Goal: Task Accomplishment & Management: Use online tool/utility

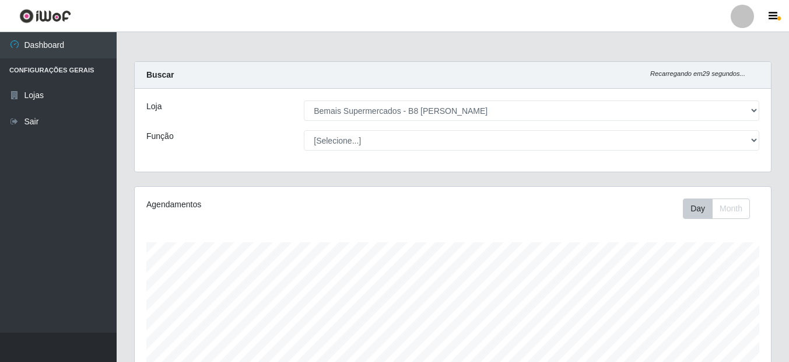
select select "413"
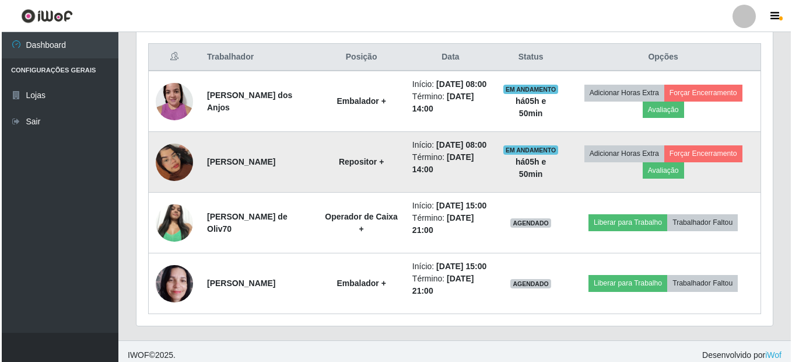
scroll to position [497, 0]
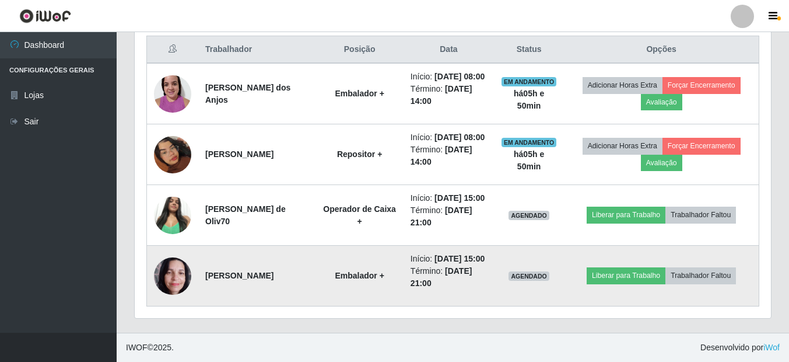
click at [190, 269] on img at bounding box center [172, 276] width 37 height 50
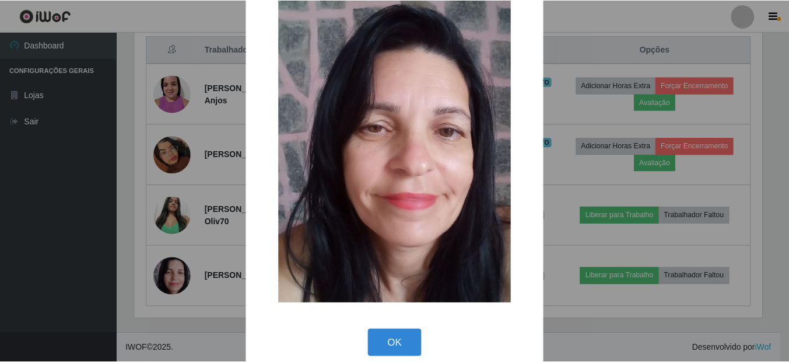
scroll to position [51, 0]
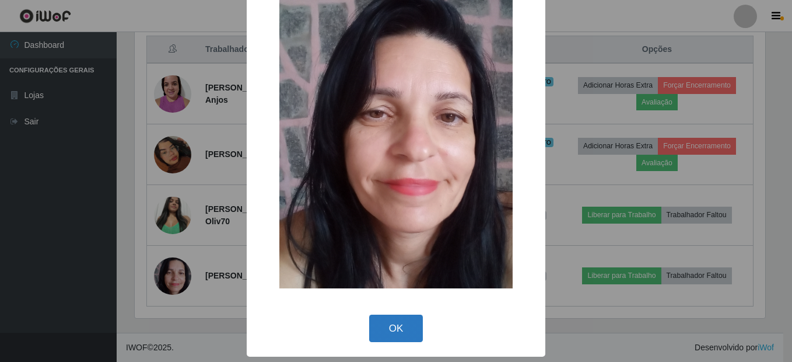
click at [378, 327] on button "OK" at bounding box center [396, 327] width 54 height 27
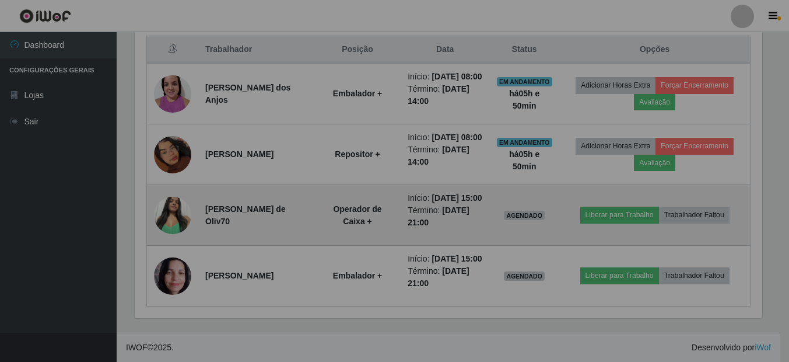
scroll to position [242, 636]
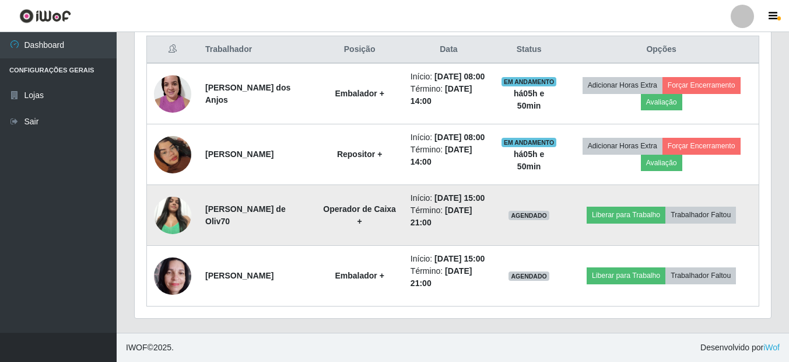
click at [166, 190] on img at bounding box center [172, 215] width 37 height 50
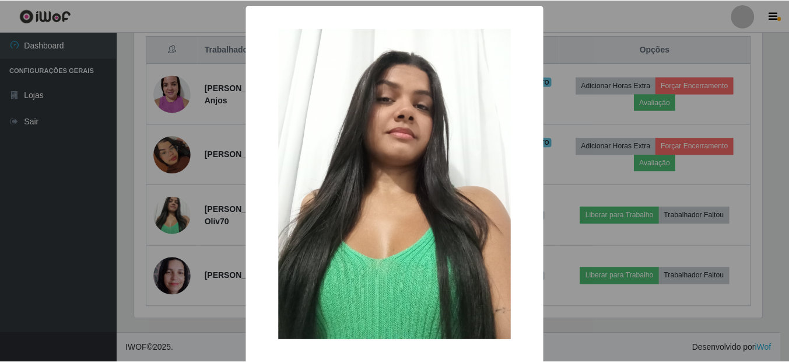
scroll to position [51, 0]
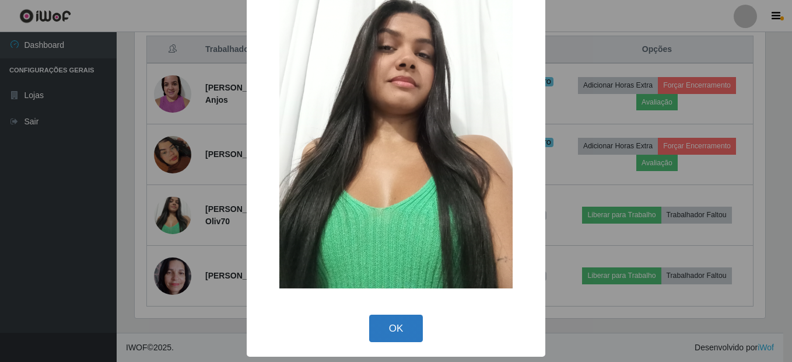
click at [394, 320] on button "OK" at bounding box center [396, 327] width 54 height 27
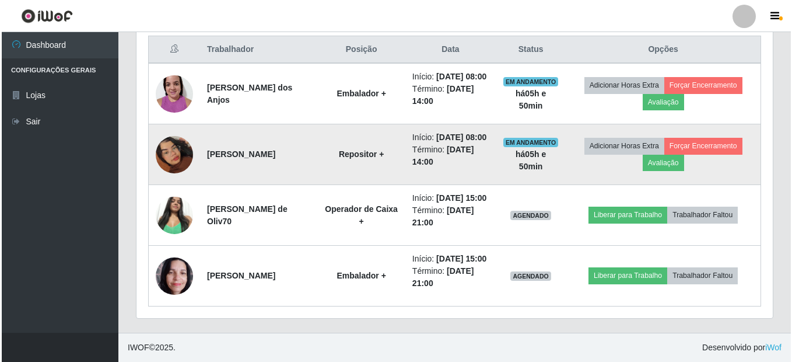
scroll to position [242, 636]
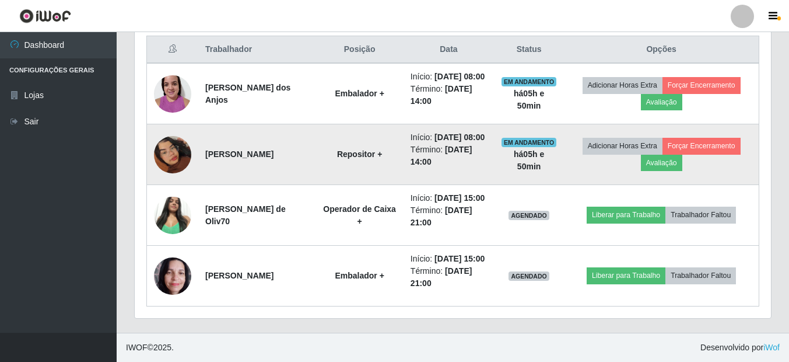
click at [160, 127] on img at bounding box center [172, 154] width 37 height 66
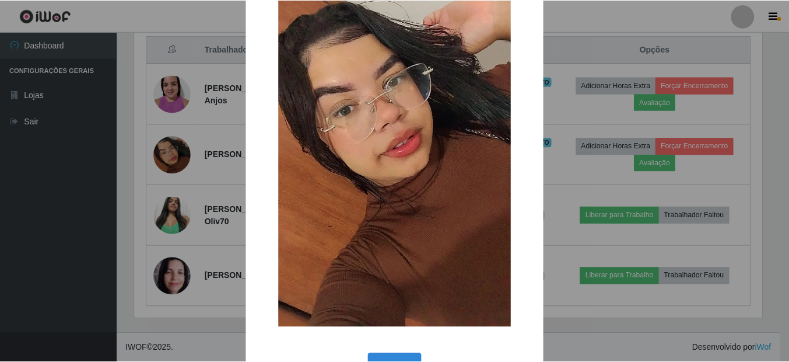
scroll to position [155, 0]
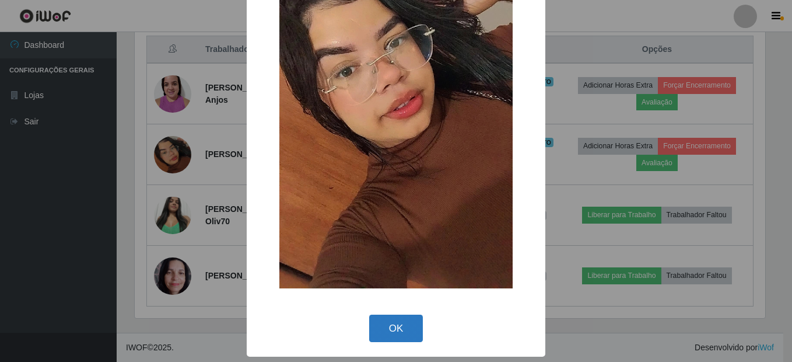
click at [397, 315] on button "OK" at bounding box center [396, 327] width 54 height 27
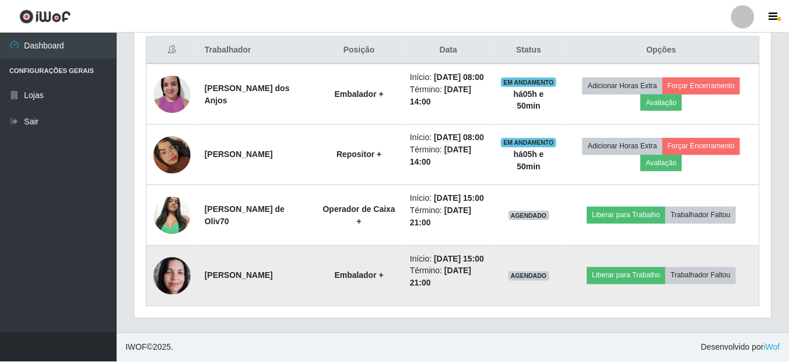
scroll to position [242, 636]
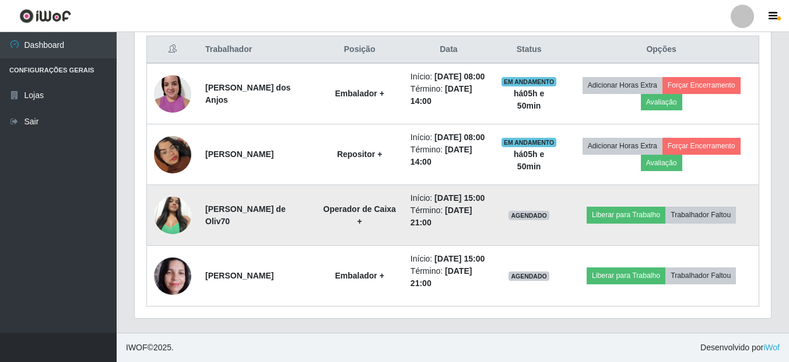
click at [160, 190] on img at bounding box center [172, 215] width 37 height 50
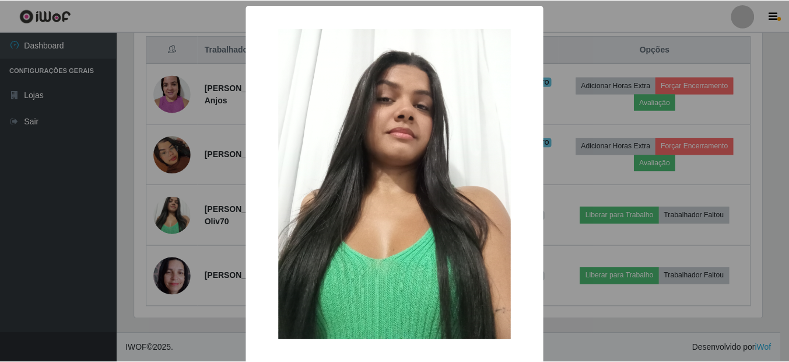
scroll to position [51, 0]
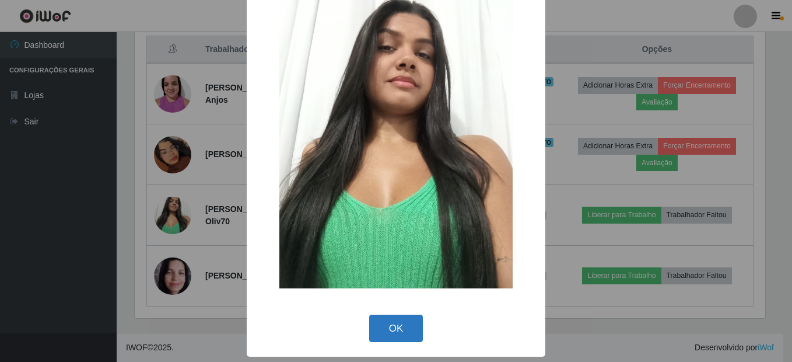
click at [389, 324] on button "OK" at bounding box center [396, 327] width 54 height 27
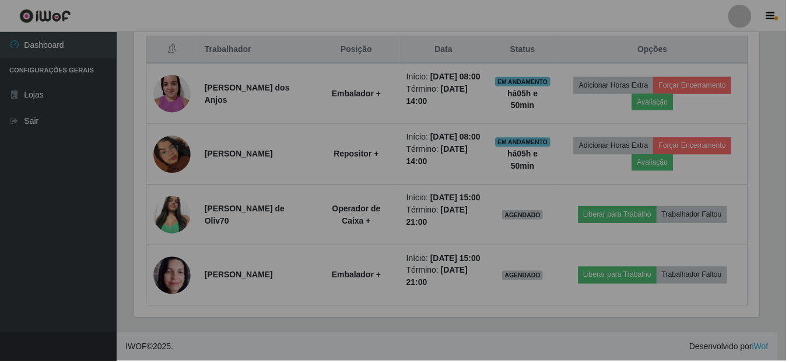
scroll to position [242, 636]
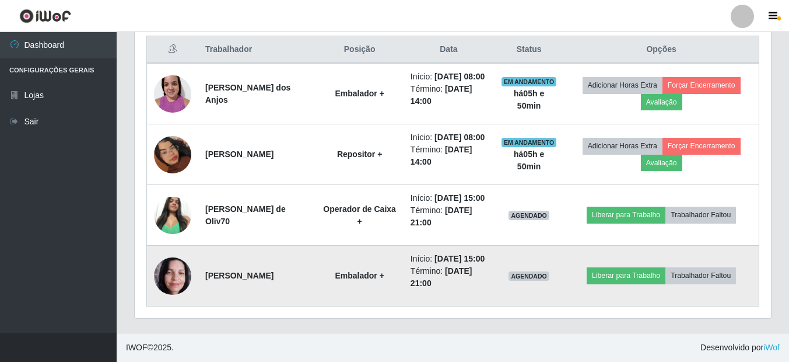
click at [171, 265] on img at bounding box center [172, 276] width 37 height 50
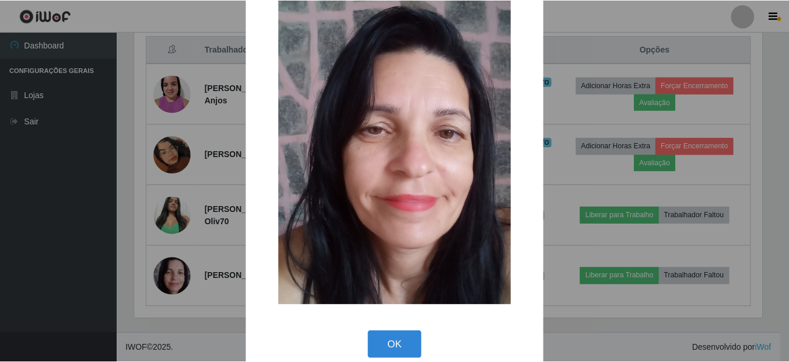
scroll to position [0, 0]
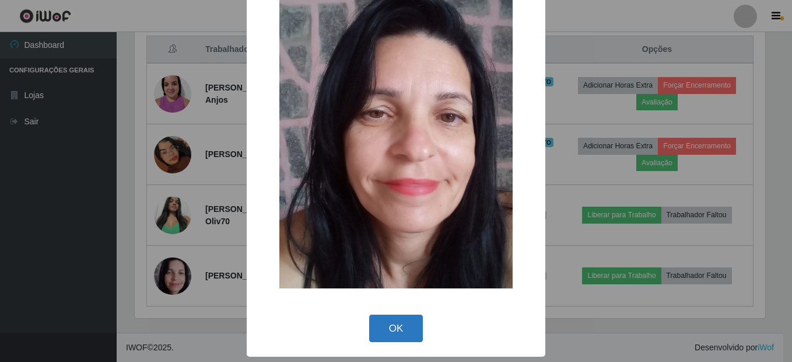
click at [409, 333] on button "OK" at bounding box center [396, 327] width 54 height 27
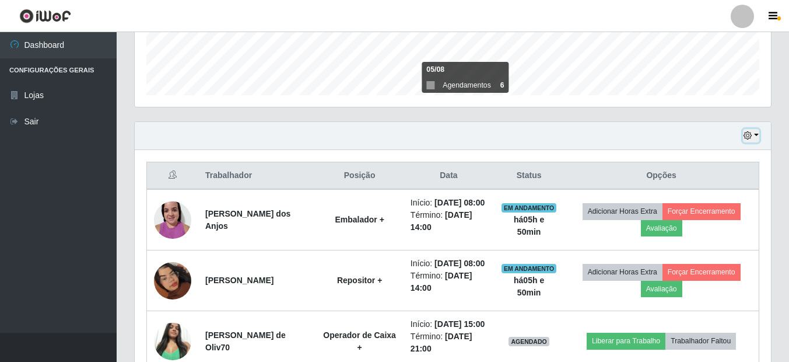
click at [743, 135] on icon "button" at bounding box center [747, 135] width 8 height 8
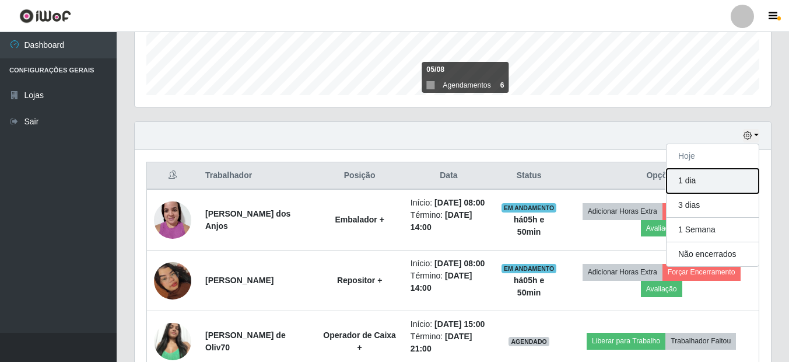
click at [693, 180] on button "1 dia" at bounding box center [712, 181] width 92 height 24
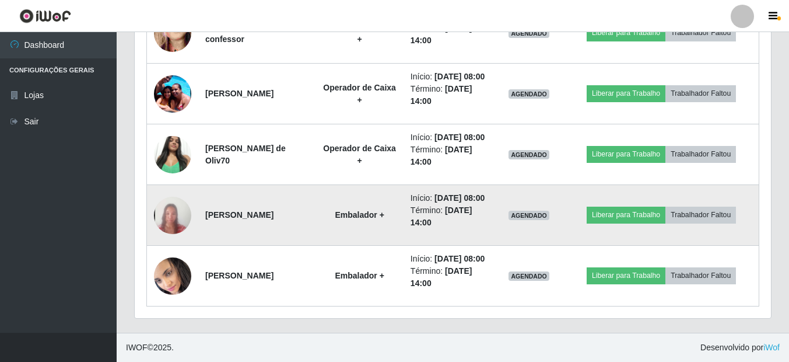
click at [162, 195] on img at bounding box center [172, 214] width 37 height 81
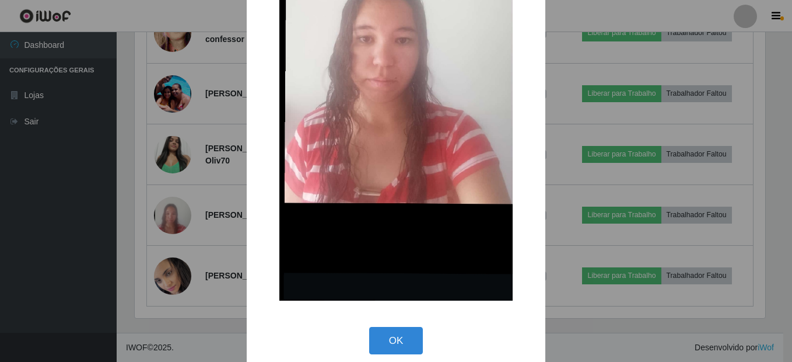
drag, startPoint x: 401, startPoint y: 337, endPoint x: 377, endPoint y: 324, distance: 27.9
click at [401, 338] on button "OK" at bounding box center [396, 340] width 54 height 27
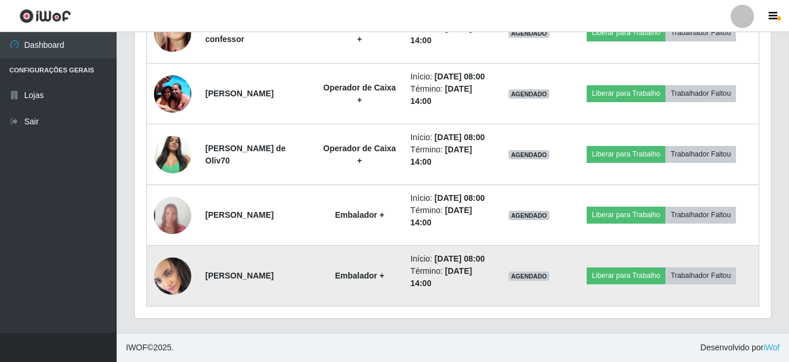
click at [184, 266] on img at bounding box center [172, 275] width 37 height 41
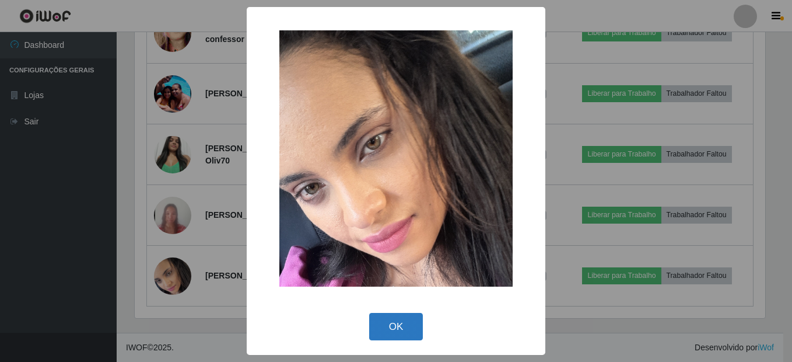
click at [408, 321] on button "OK" at bounding box center [396, 326] width 54 height 27
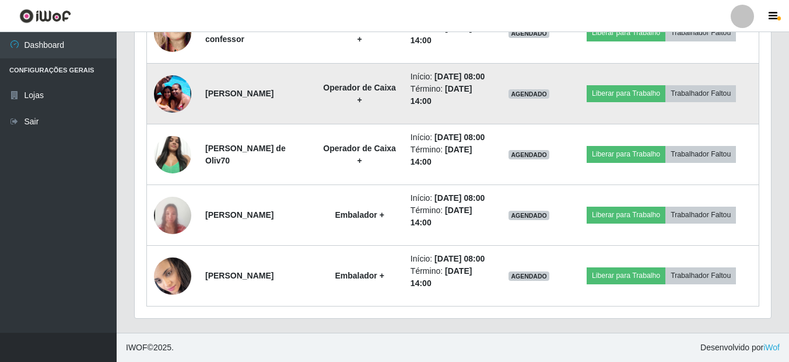
click at [175, 118] on img at bounding box center [172, 94] width 37 height 50
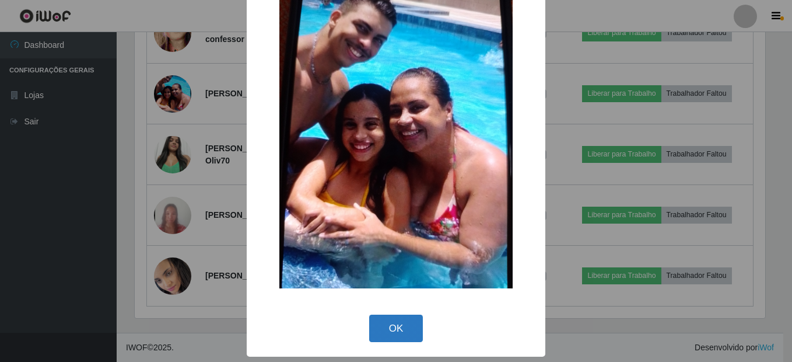
click at [384, 338] on button "OK" at bounding box center [396, 327] width 54 height 27
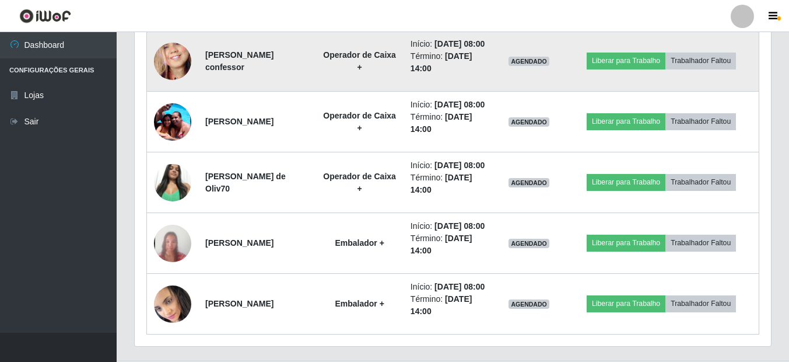
click at [173, 101] on img at bounding box center [172, 60] width 37 height 81
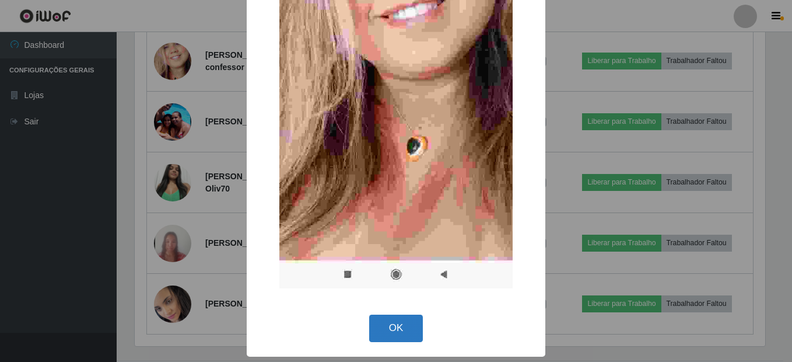
click at [376, 322] on button "OK" at bounding box center [396, 327] width 54 height 27
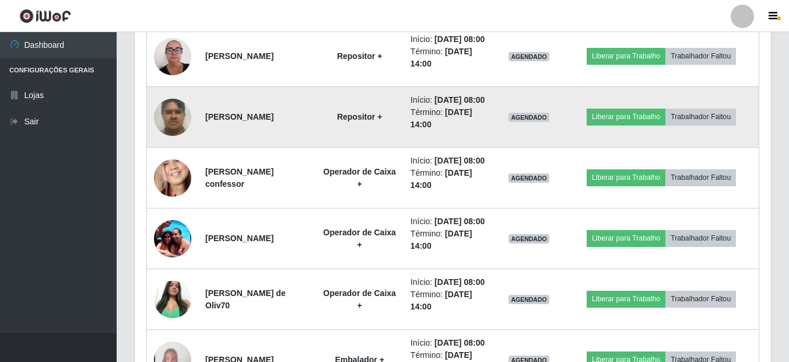
click at [173, 142] on img at bounding box center [172, 117] width 37 height 50
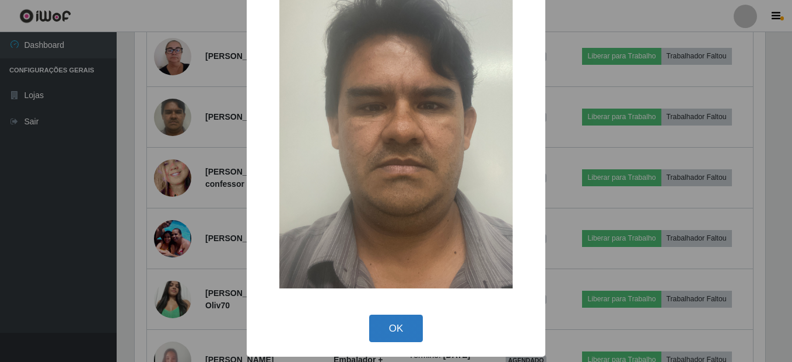
click at [381, 331] on button "OK" at bounding box center [396, 327] width 54 height 27
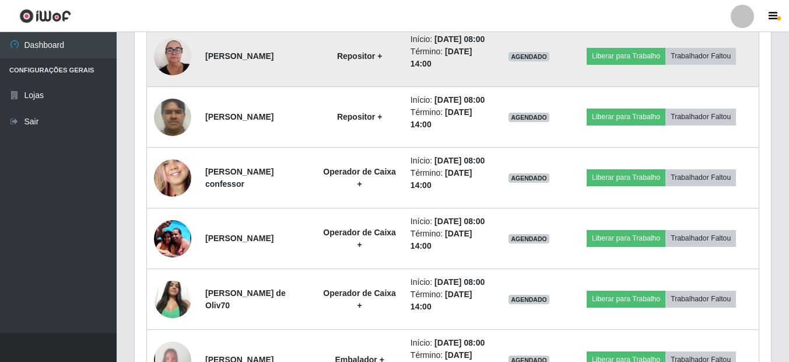
click at [164, 81] on img at bounding box center [172, 56] width 37 height 50
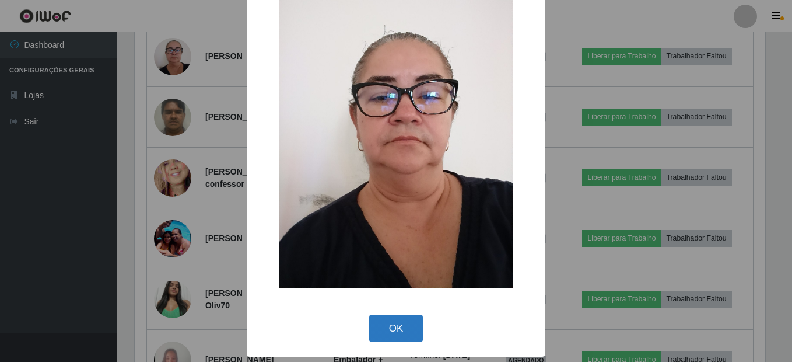
click at [387, 328] on button "OK" at bounding box center [396, 327] width 54 height 27
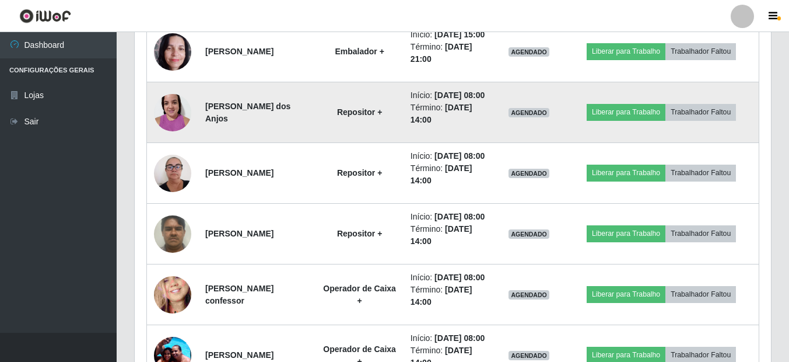
click at [169, 137] on img at bounding box center [172, 112] width 37 height 50
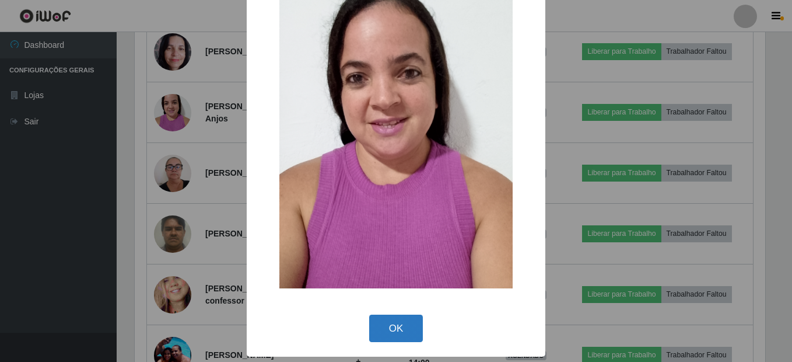
click at [374, 325] on button "OK" at bounding box center [396, 327] width 54 height 27
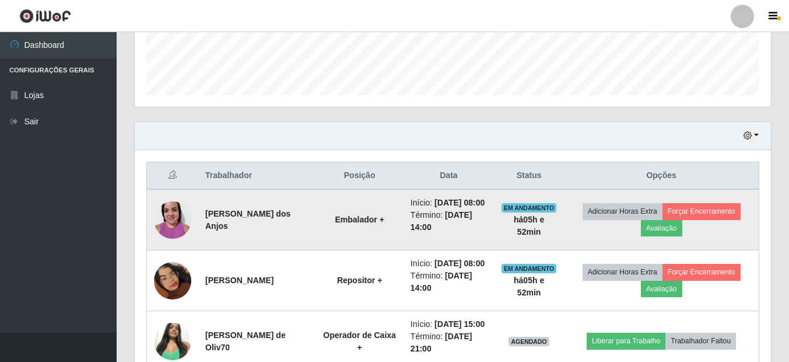
click at [164, 216] on img at bounding box center [172, 220] width 37 height 50
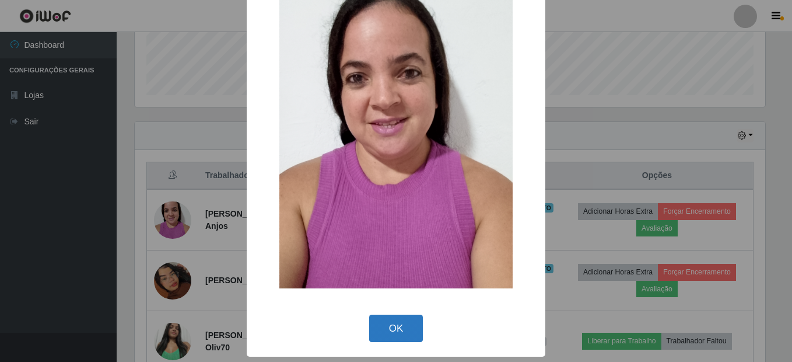
click at [399, 317] on button "OK" at bounding box center [396, 327] width 54 height 27
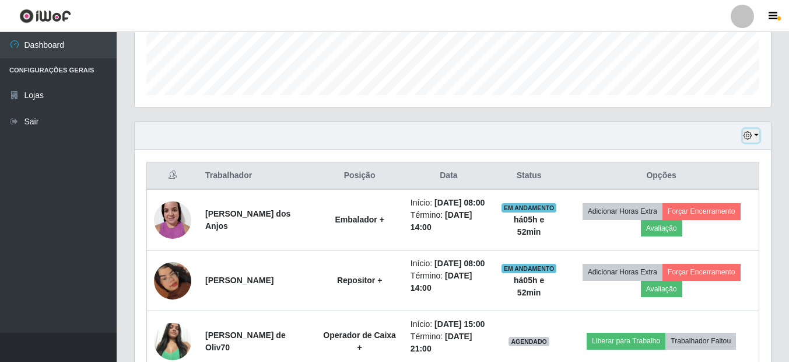
click at [750, 139] on icon "button" at bounding box center [747, 135] width 8 height 8
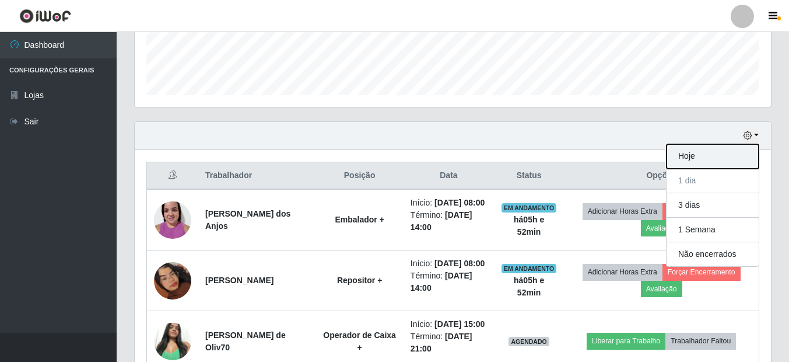
click at [732, 150] on button "Hoje" at bounding box center [712, 156] width 92 height 24
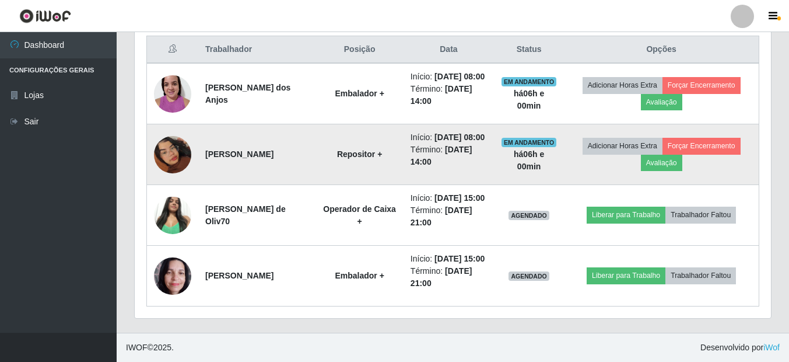
scroll to position [497, 0]
click at [713, 138] on button "Forçar Encerramento" at bounding box center [701, 146] width 78 height 16
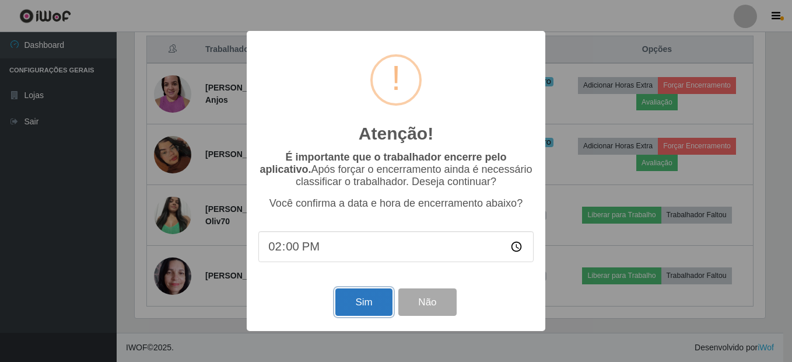
click at [375, 304] on button "Sim" at bounding box center [363, 301] width 57 height 27
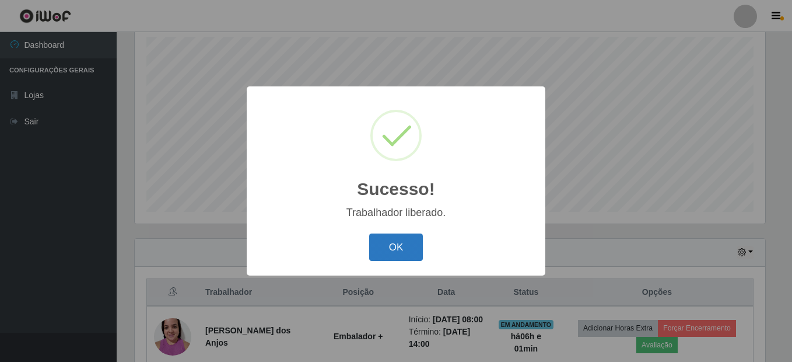
click at [399, 249] on button "OK" at bounding box center [396, 246] width 54 height 27
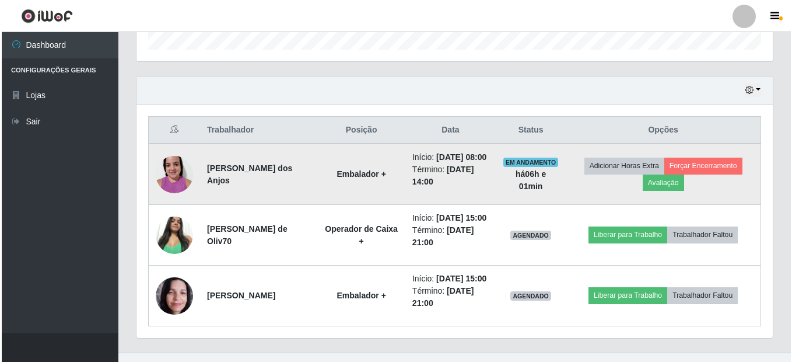
scroll to position [424, 0]
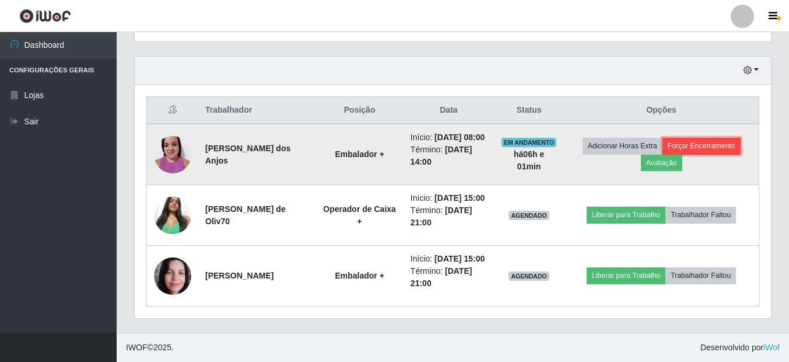
click at [694, 138] on button "Forçar Encerramento" at bounding box center [701, 146] width 78 height 16
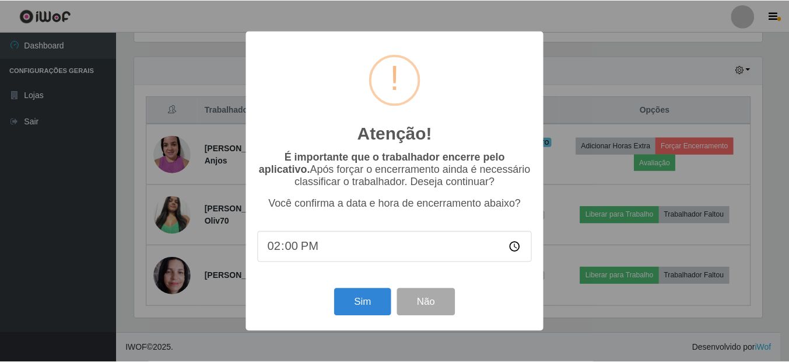
scroll to position [242, 630]
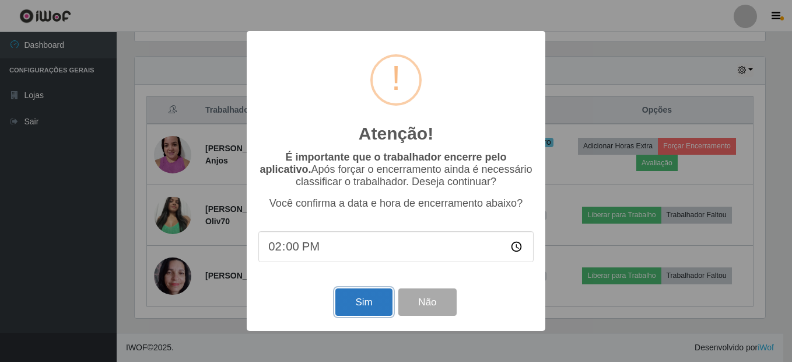
click at [365, 308] on button "Sim" at bounding box center [363, 301] width 57 height 27
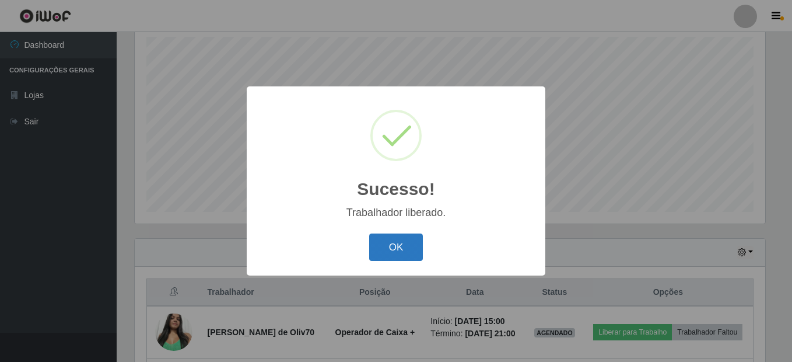
click at [376, 245] on button "OK" at bounding box center [396, 246] width 54 height 27
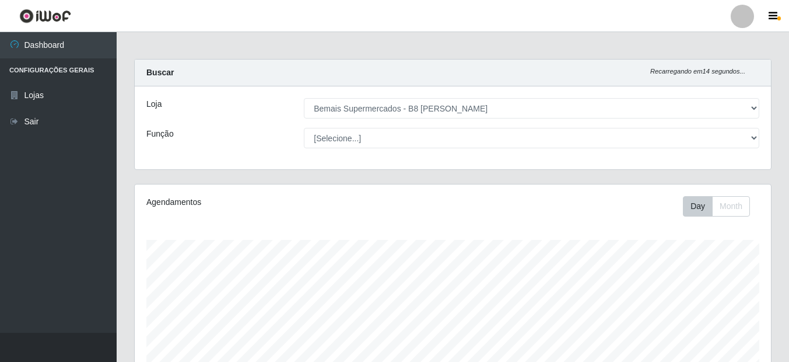
scroll to position [0, 0]
